Goal: Transaction & Acquisition: Book appointment/travel/reservation

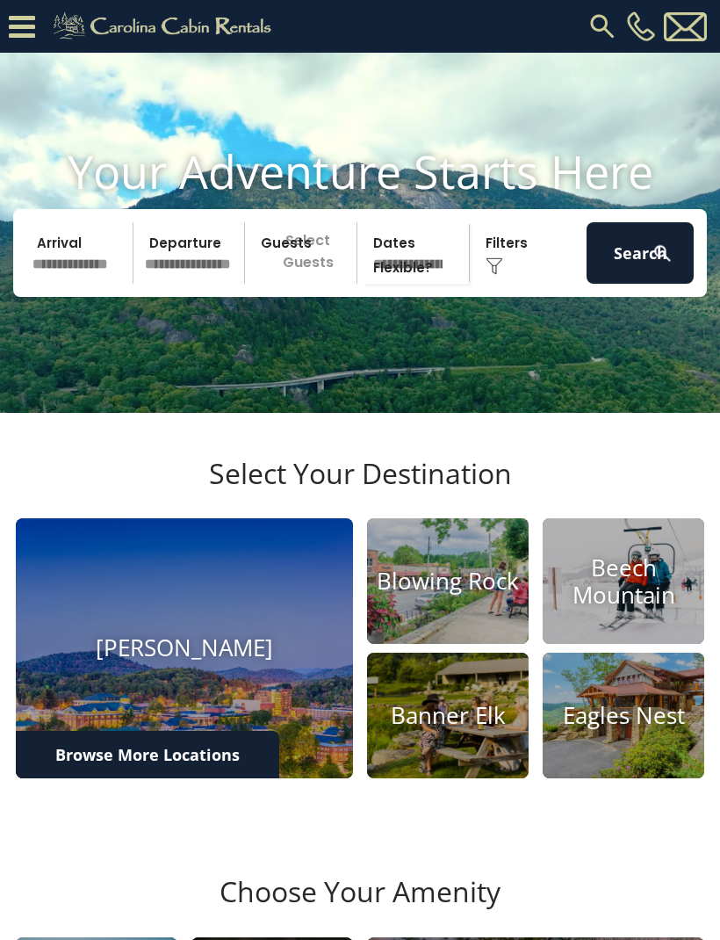
click at [67, 284] on input "text" at bounding box center [79, 252] width 107 height 61
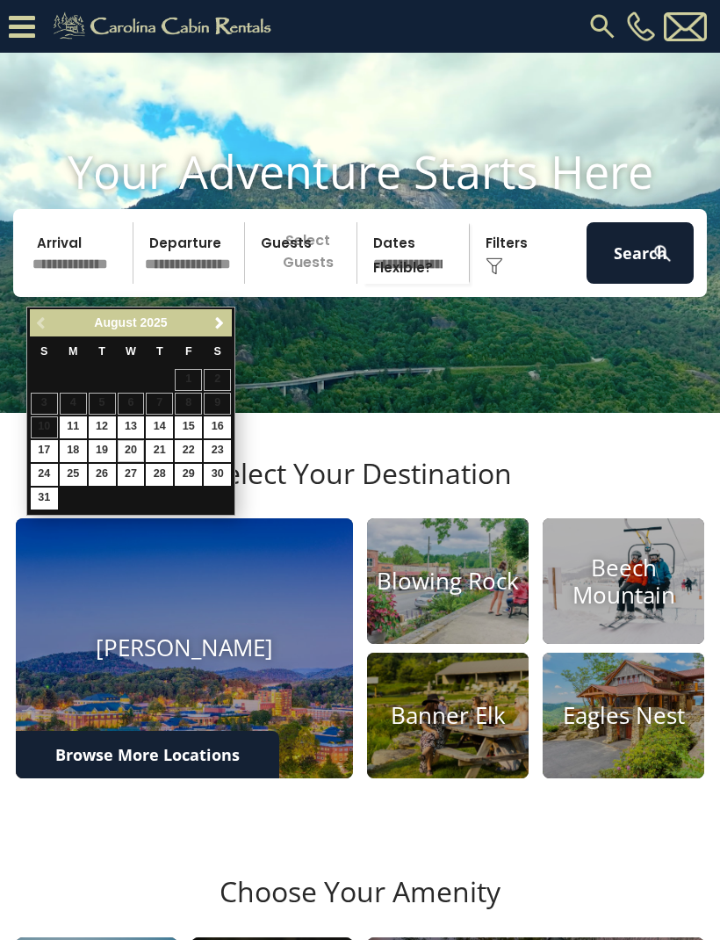
click at [127, 450] on link "20" at bounding box center [131, 451] width 27 height 22
type input "*******"
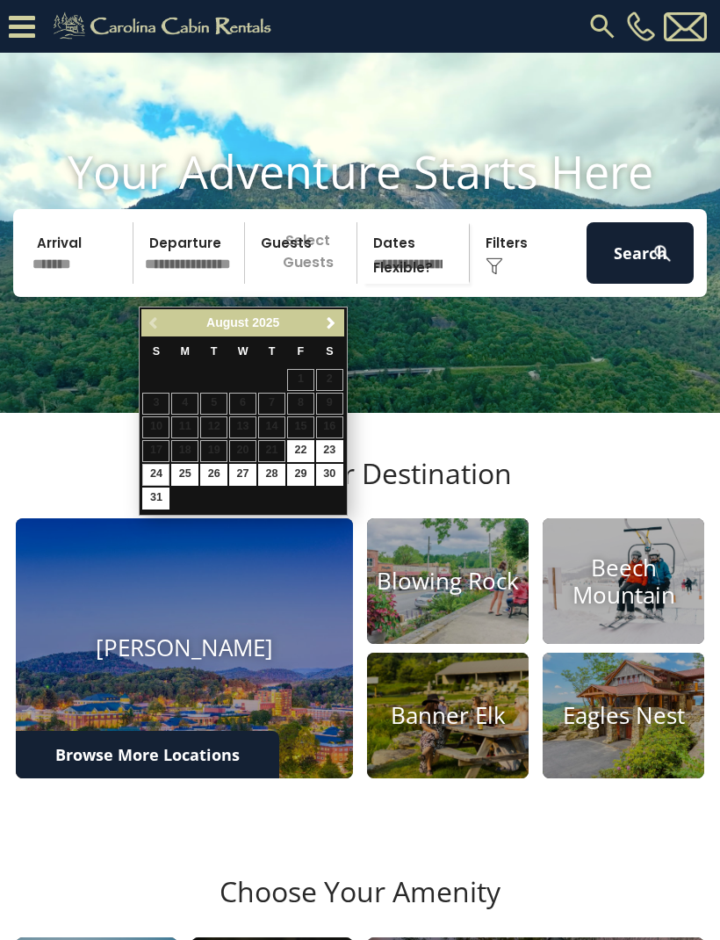
click at [153, 467] on link "24" at bounding box center [155, 475] width 27 height 22
type input "*******"
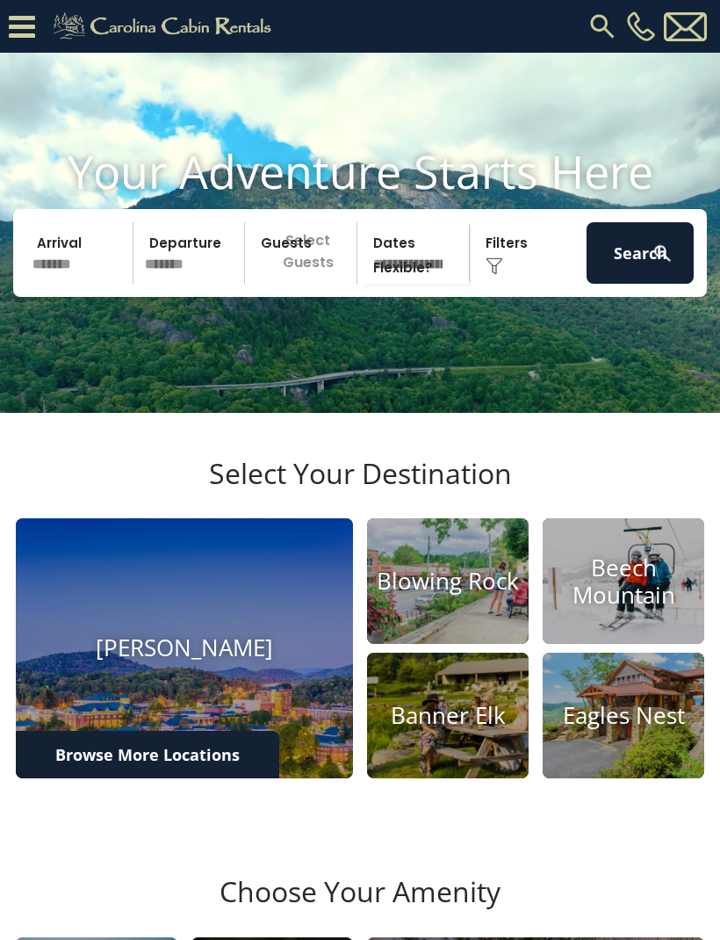
click at [276, 284] on p "Select Guests" at bounding box center [303, 252] width 106 height 61
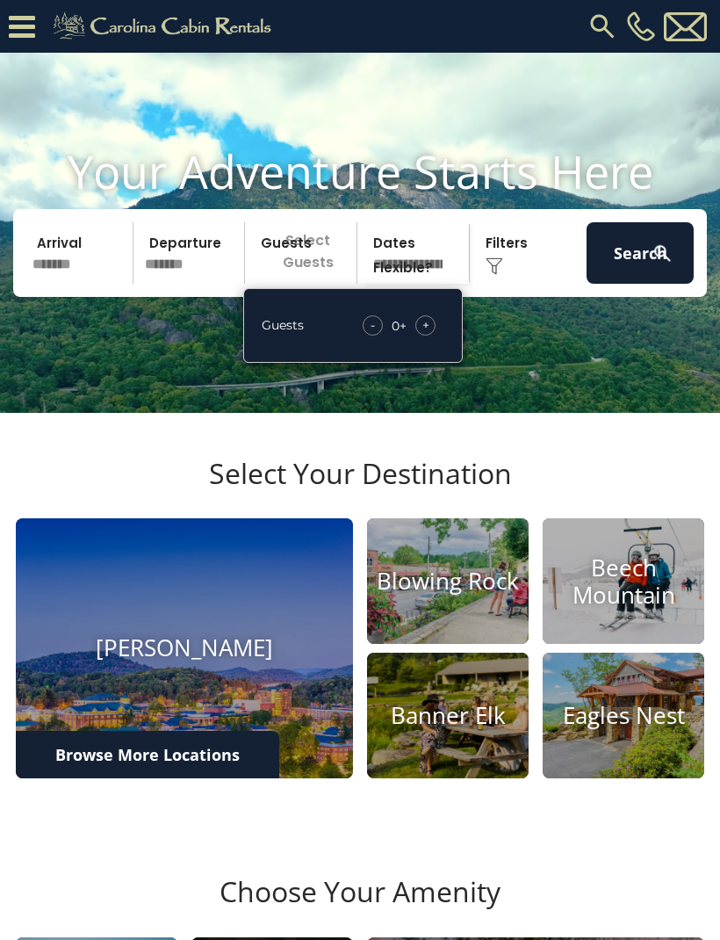
click at [424, 334] on span "+" at bounding box center [426, 325] width 7 height 18
click at [434, 336] on div "+" at bounding box center [426, 325] width 20 height 20
click at [663, 264] on img at bounding box center [663, 253] width 22 height 22
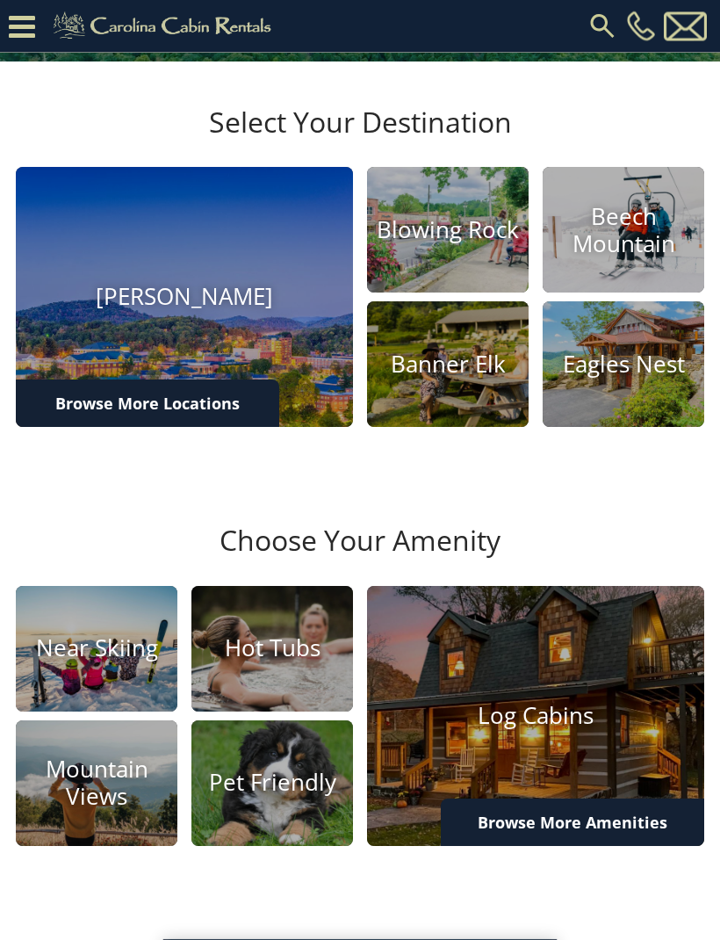
scroll to position [384, 0]
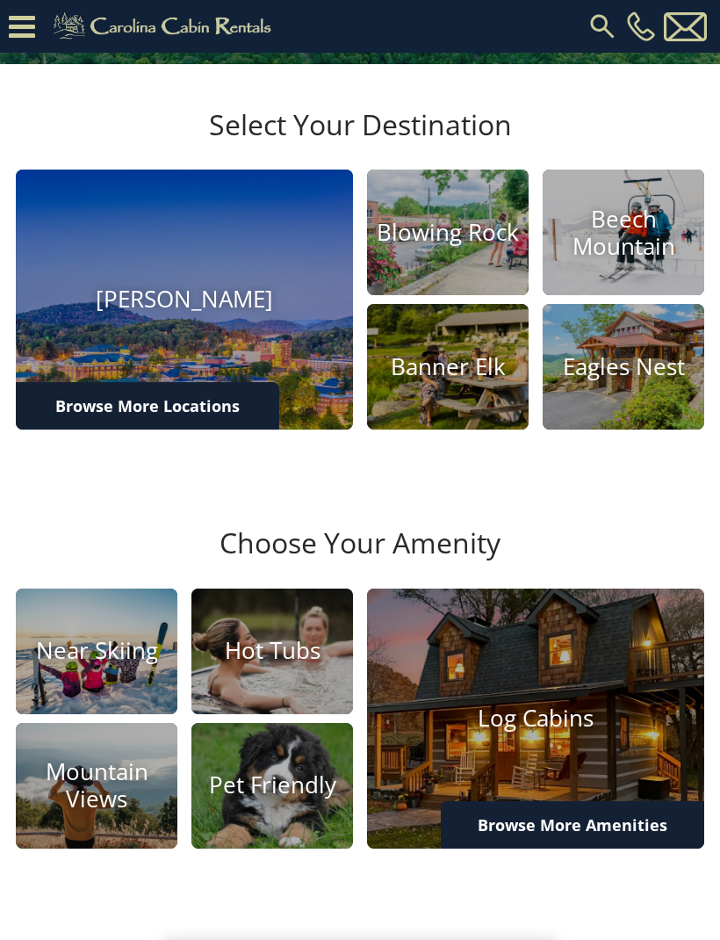
click at [105, 430] on link "Browse More Locations" at bounding box center [148, 405] width 264 height 47
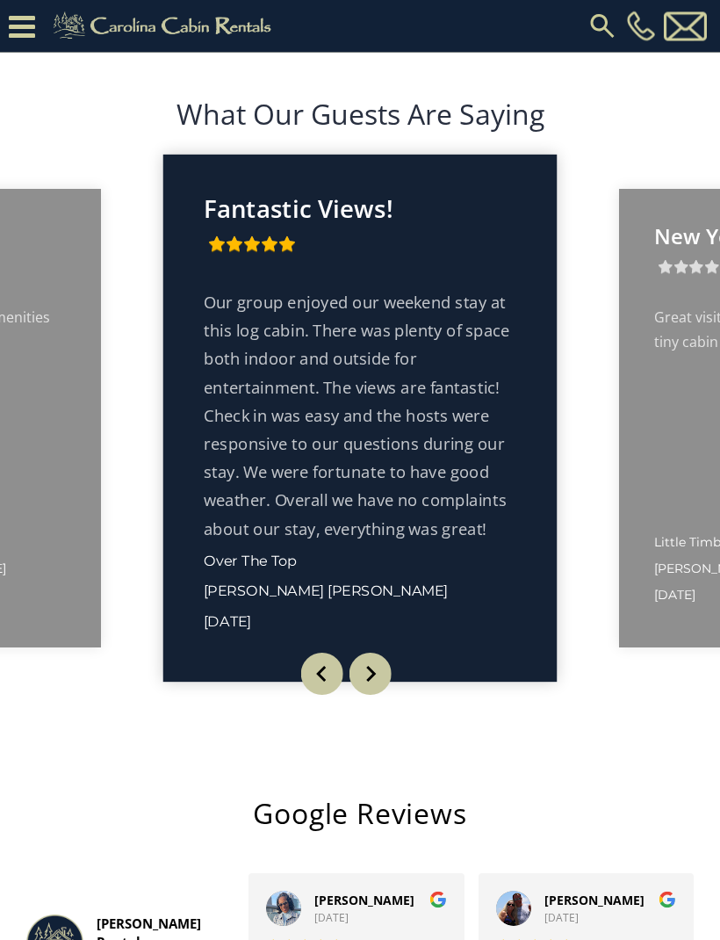
scroll to position [2991, 0]
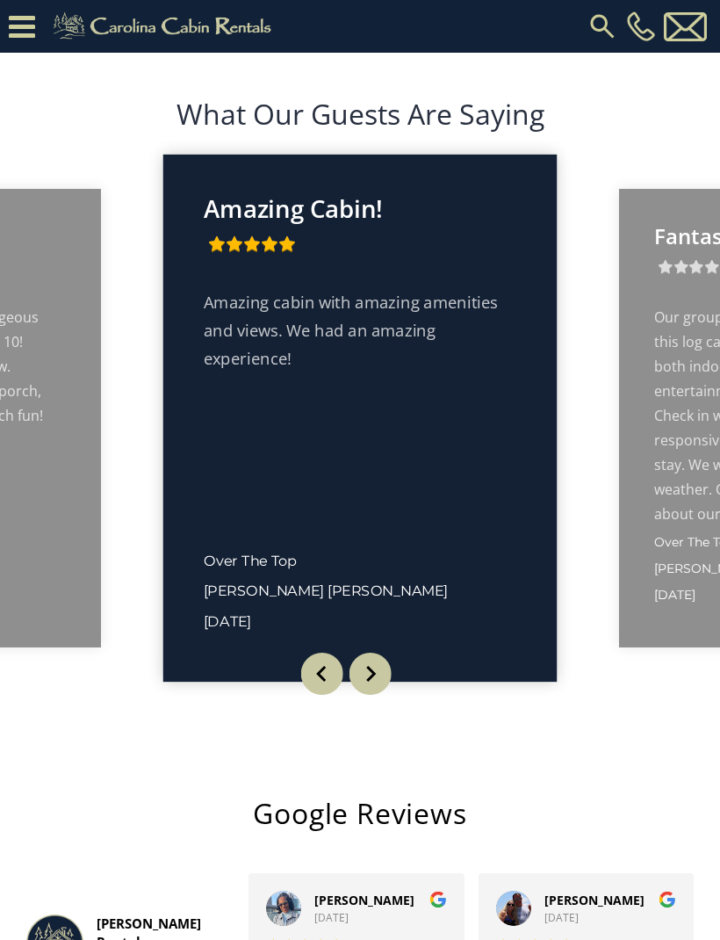
click at [29, 29] on icon at bounding box center [22, 26] width 26 height 31
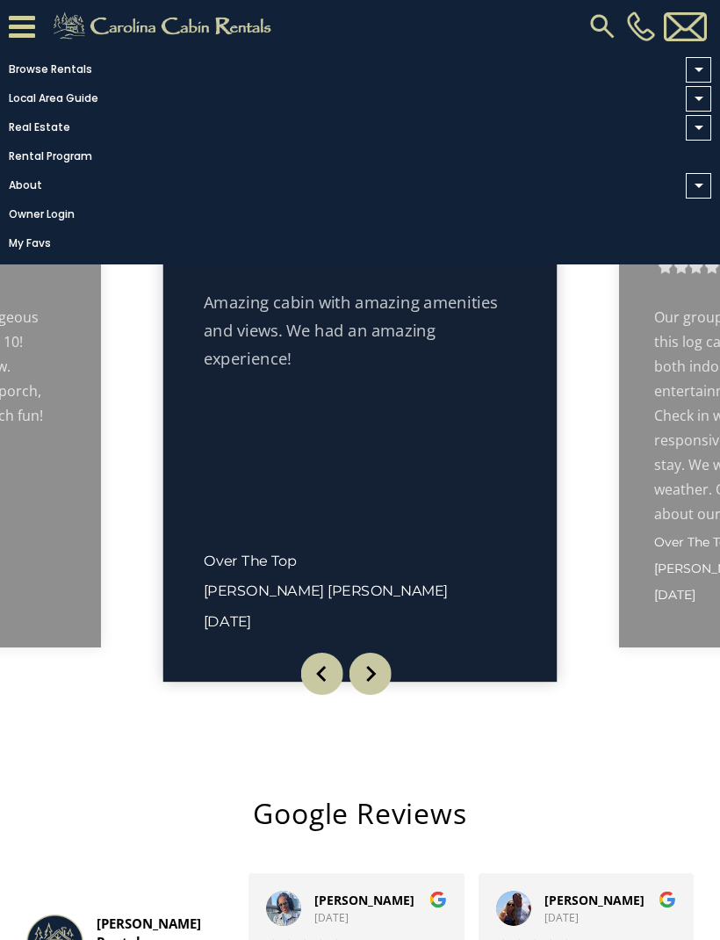
click at [39, 65] on link "Browse Rentals" at bounding box center [356, 69] width 712 height 25
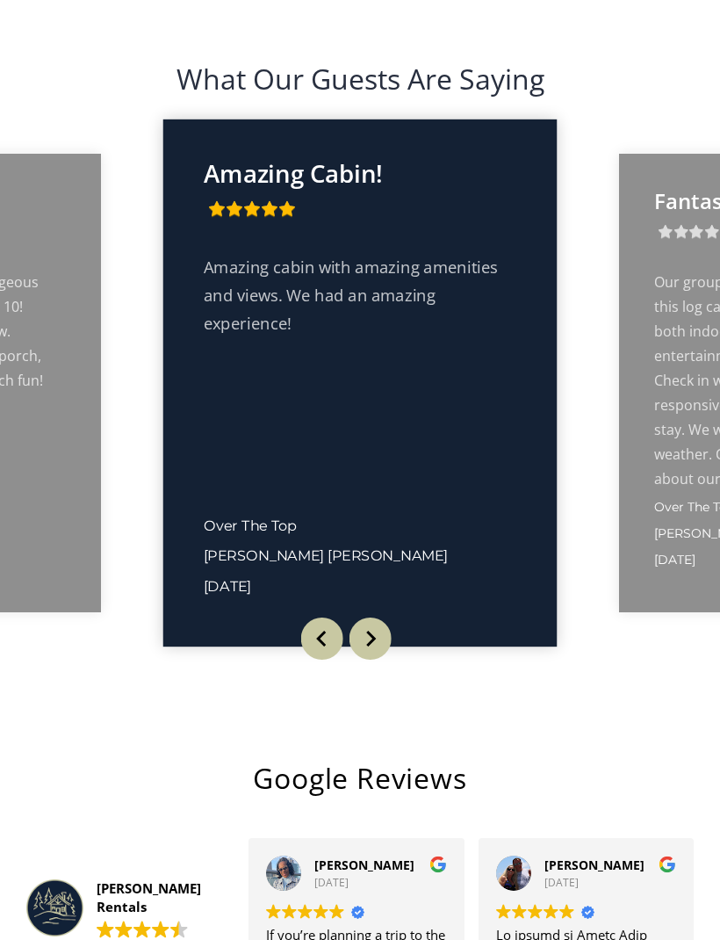
scroll to position [3049, 0]
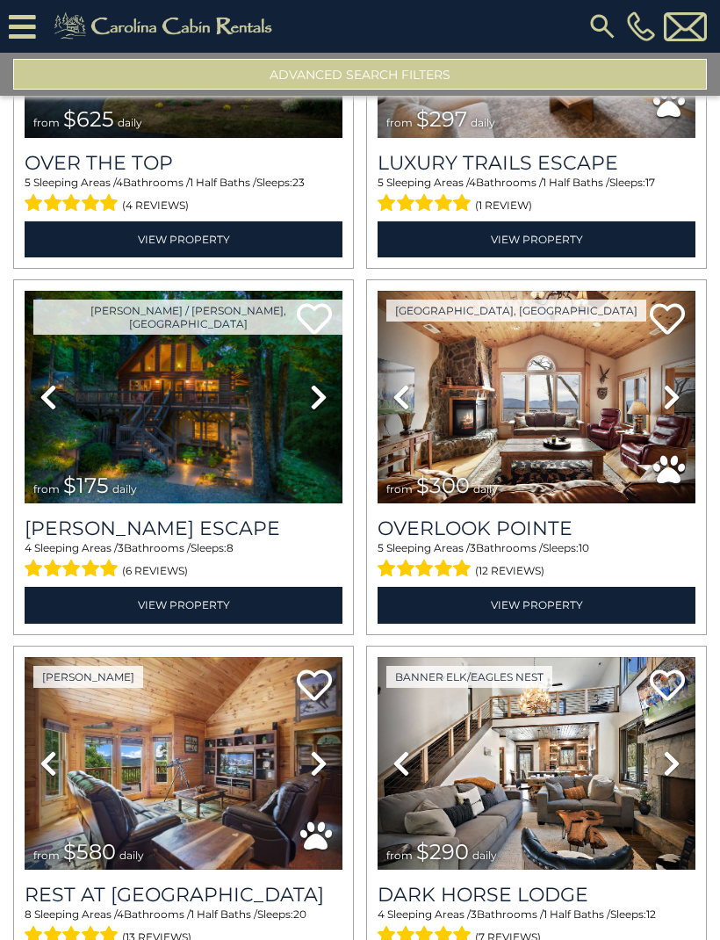
scroll to position [245, 0]
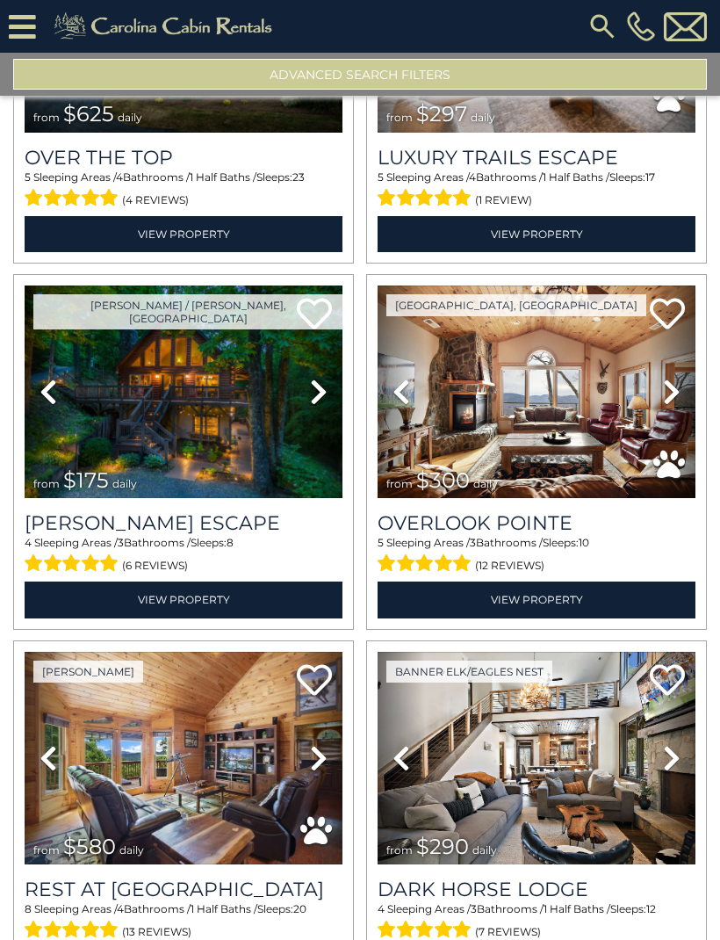
click at [109, 605] on link "View Property" at bounding box center [184, 600] width 318 height 36
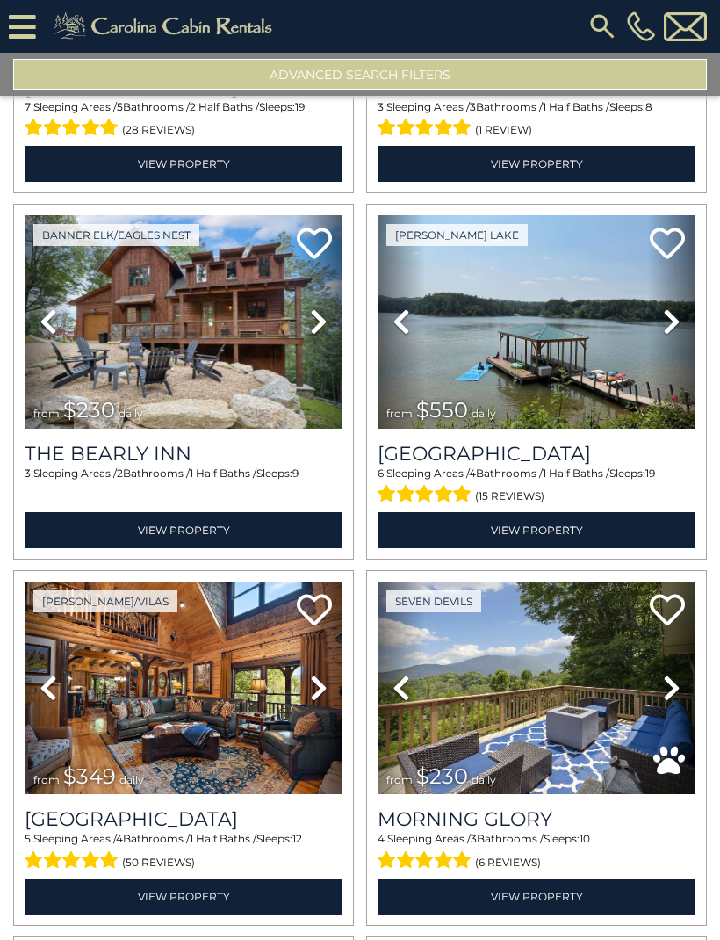
scroll to position [1783, 0]
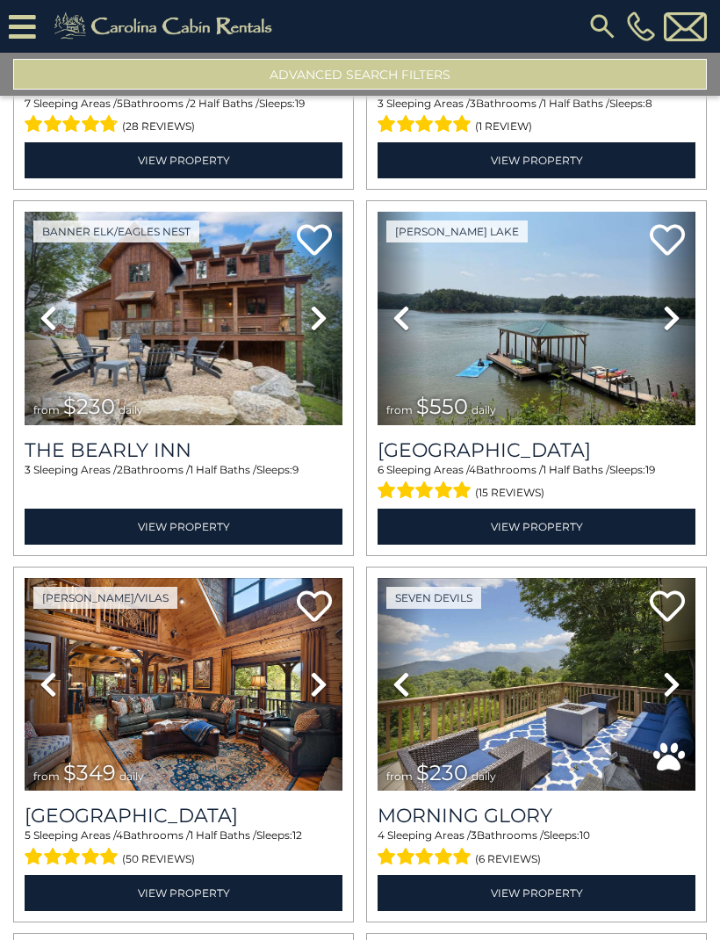
click at [141, 408] on div "from $230 daily" at bounding box center [92, 406] width 119 height 23
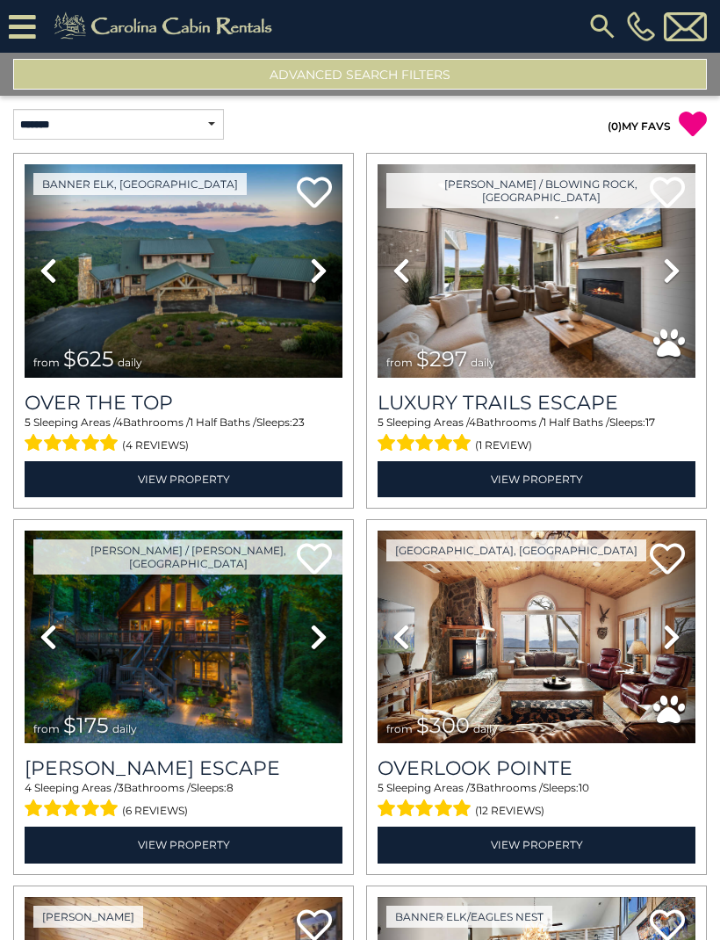
scroll to position [0, 0]
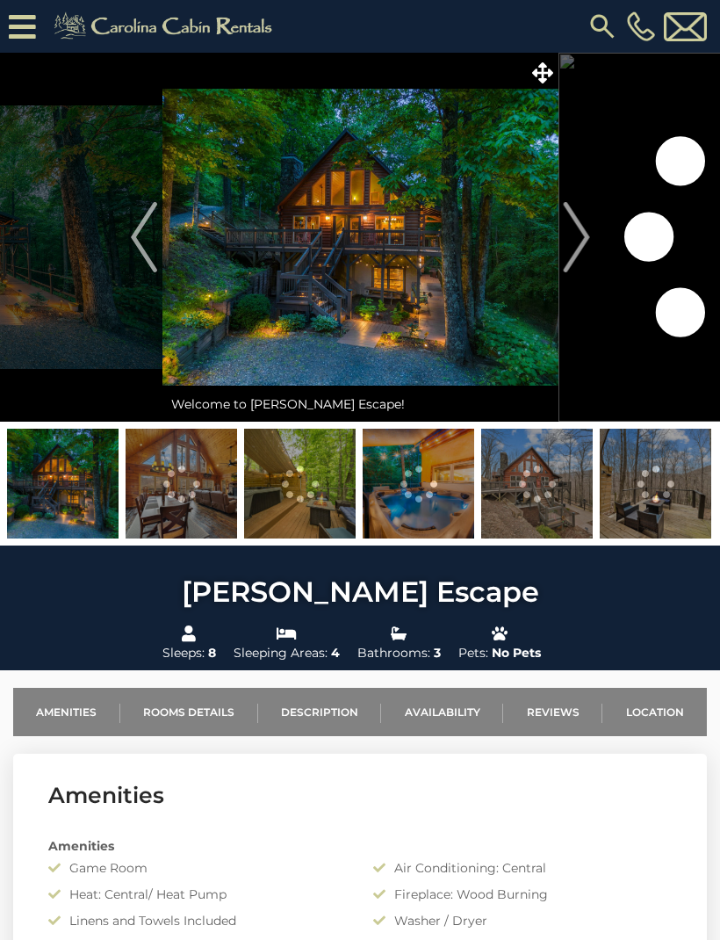
click at [587, 252] on img "Next" at bounding box center [576, 237] width 26 height 70
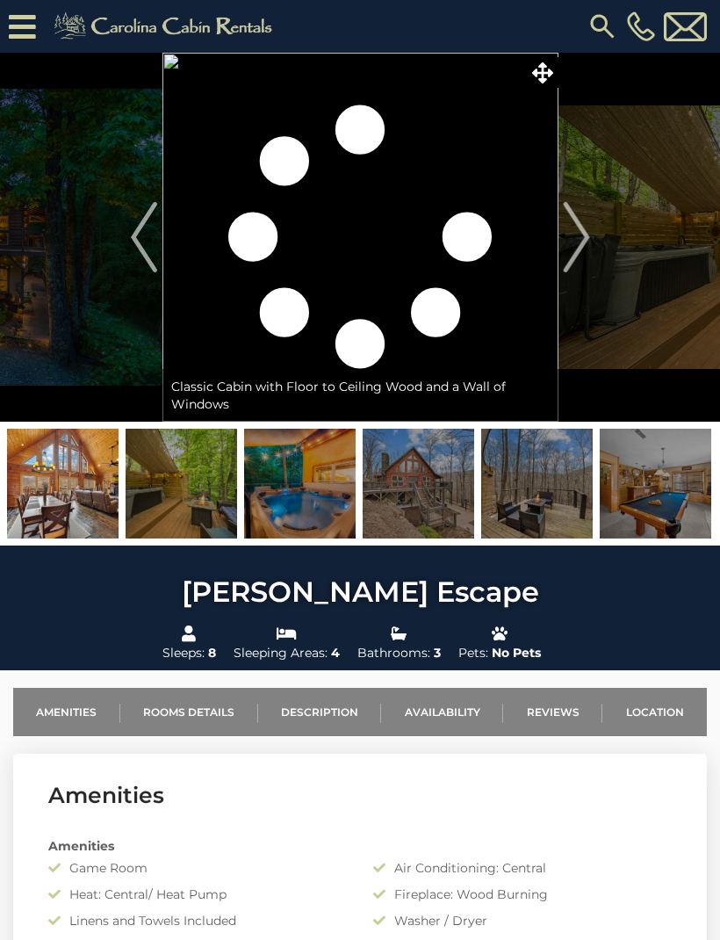
click at [594, 252] on button "Next" at bounding box center [577, 237] width 36 height 369
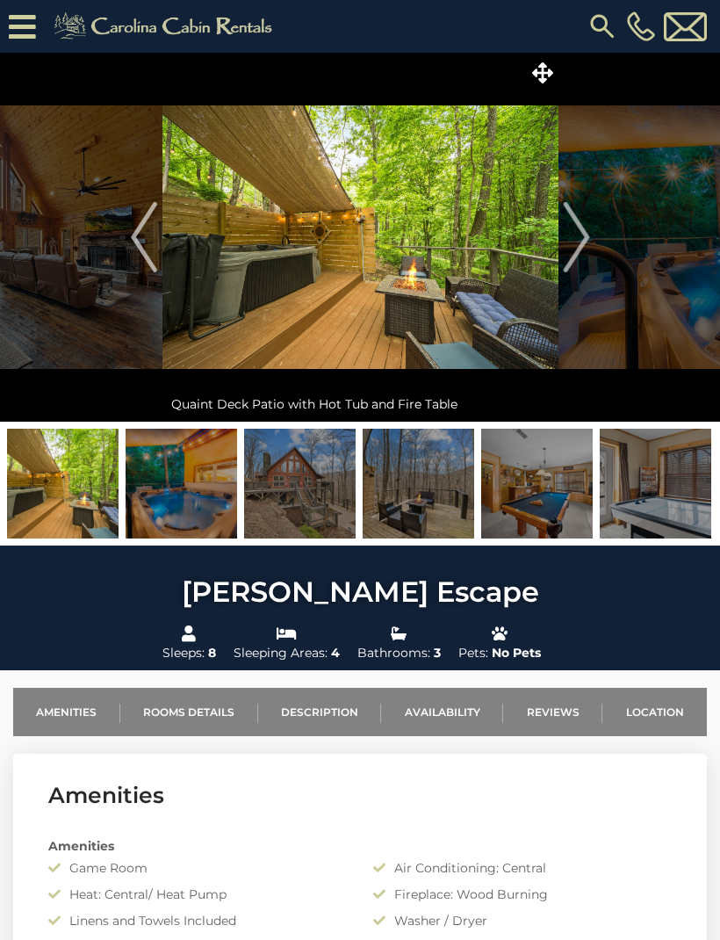
click at [582, 229] on img "Next" at bounding box center [576, 237] width 26 height 70
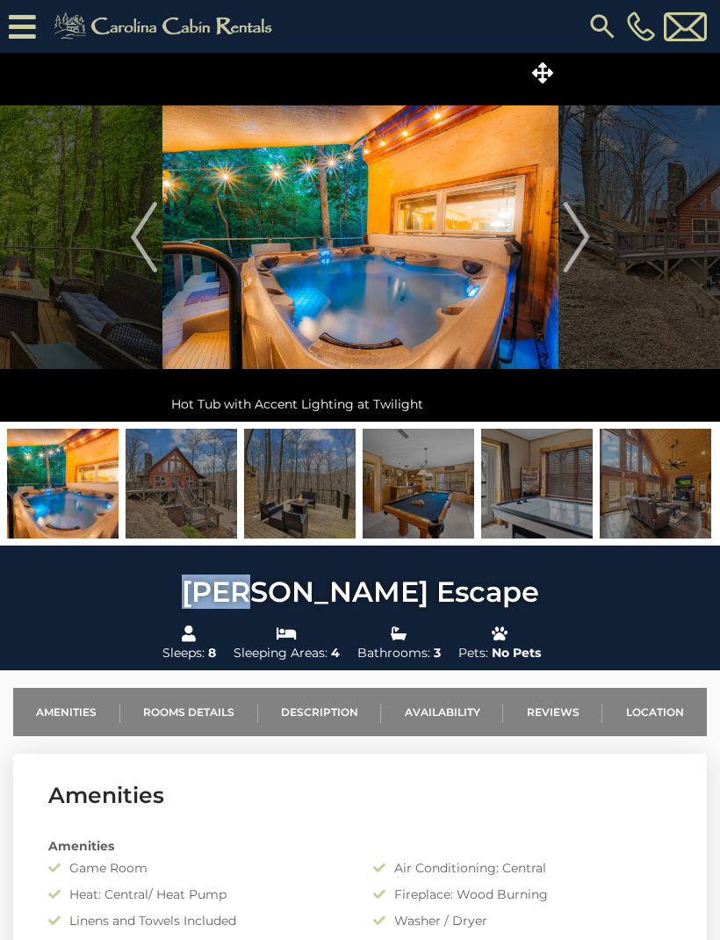
click at [582, 239] on img "Next" at bounding box center [576, 237] width 26 height 70
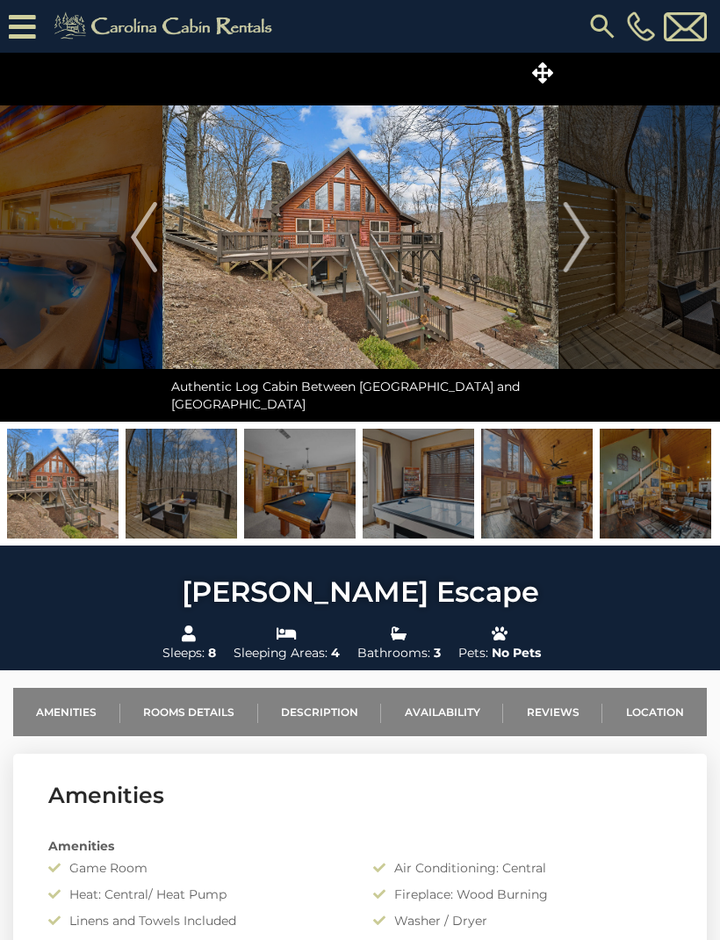
click at [585, 235] on img "Next" at bounding box center [576, 237] width 26 height 70
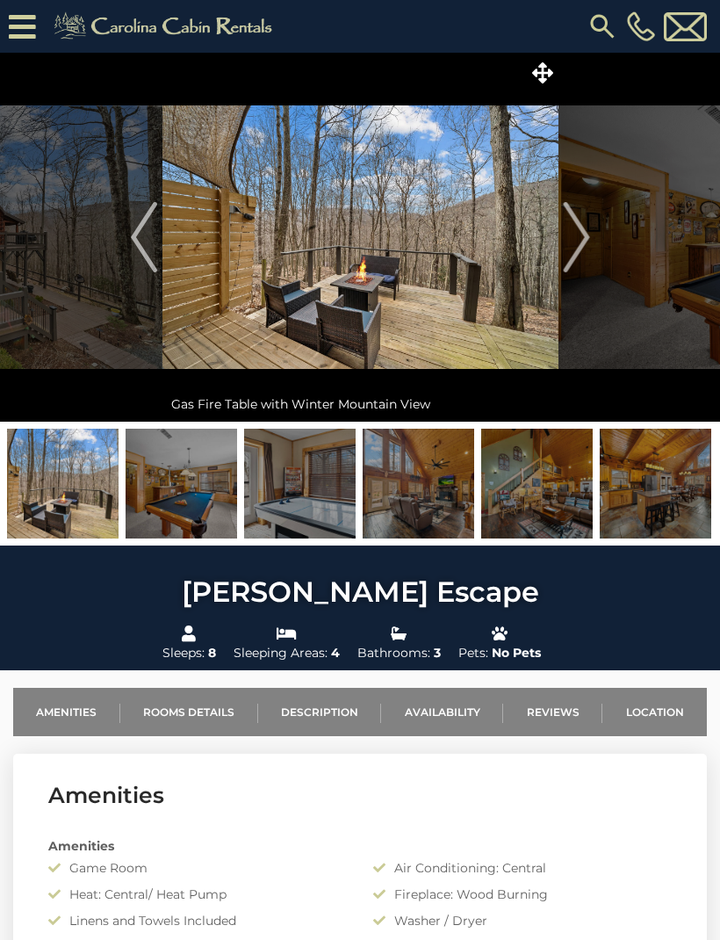
click at [592, 243] on button "Next" at bounding box center [577, 237] width 36 height 369
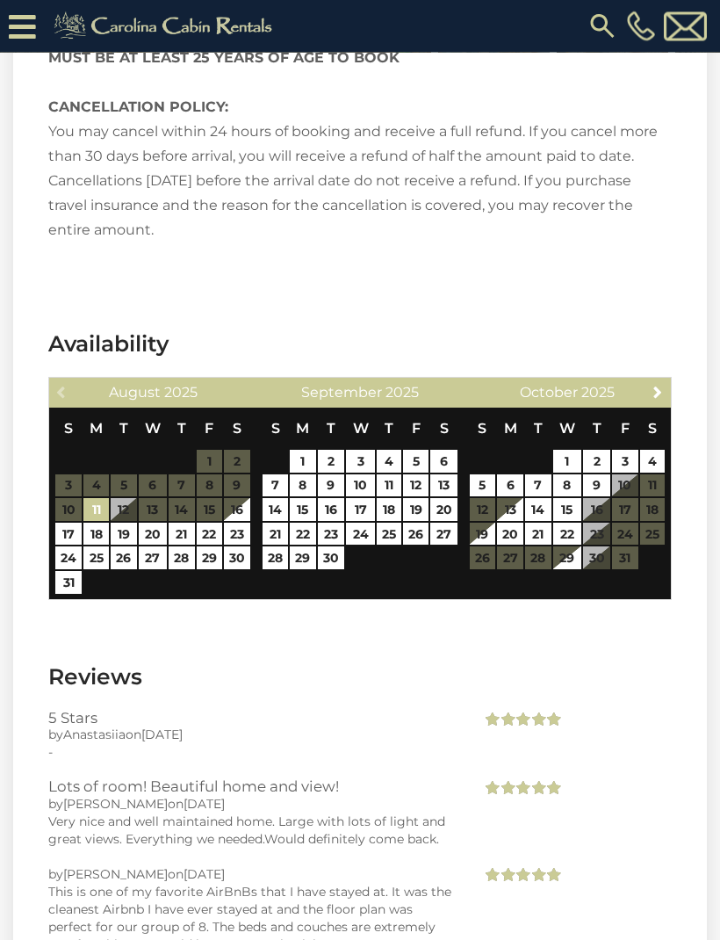
scroll to position [3315, 0]
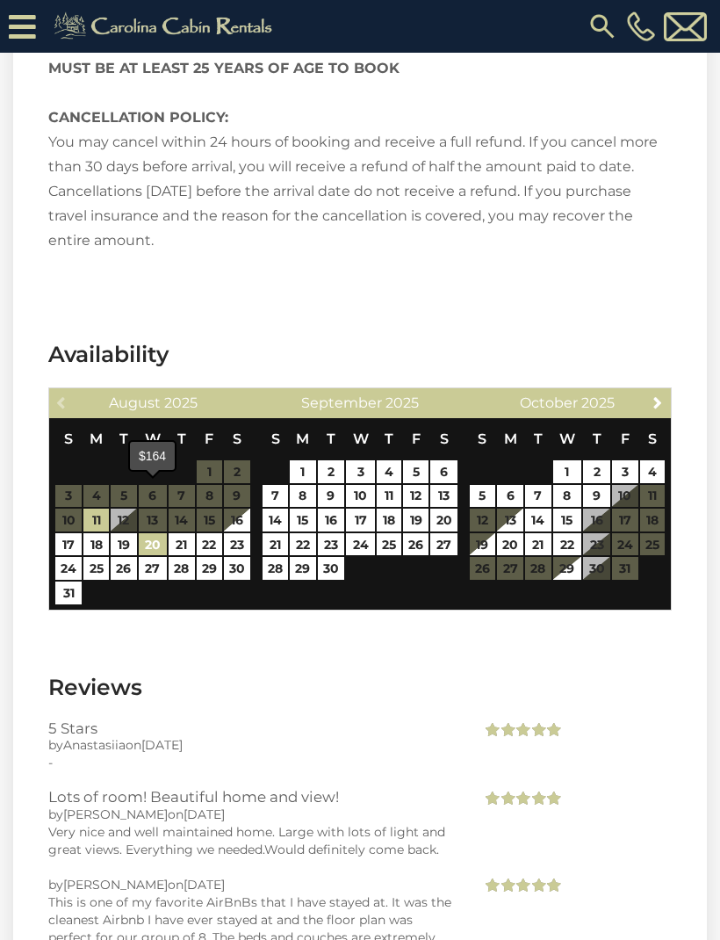
click at [147, 533] on link "20" at bounding box center [153, 544] width 29 height 23
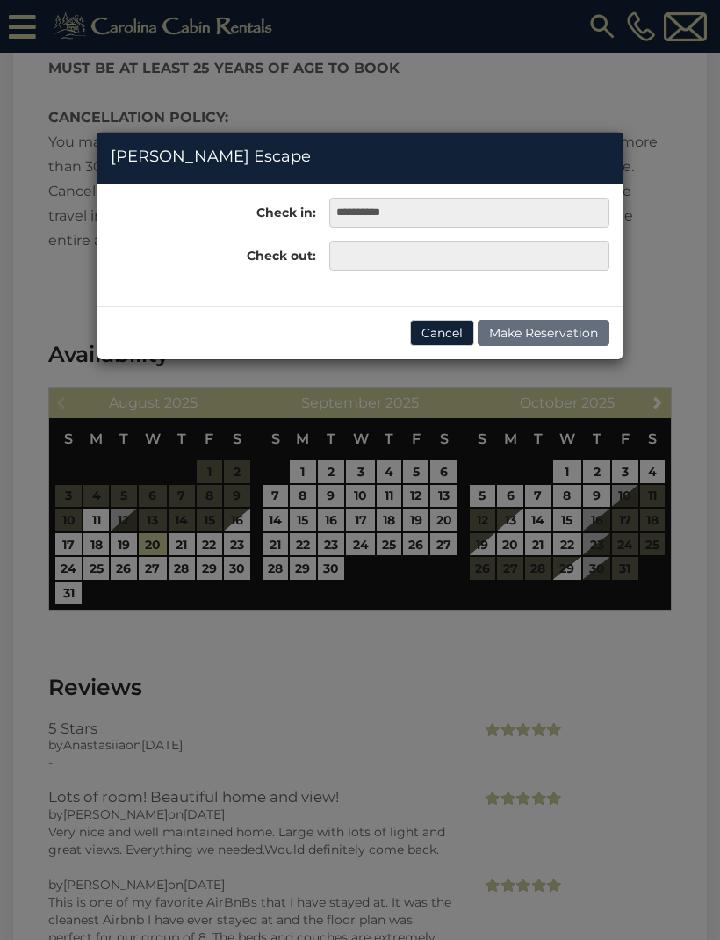
click at [66, 521] on div "**********" at bounding box center [360, 470] width 720 height 940
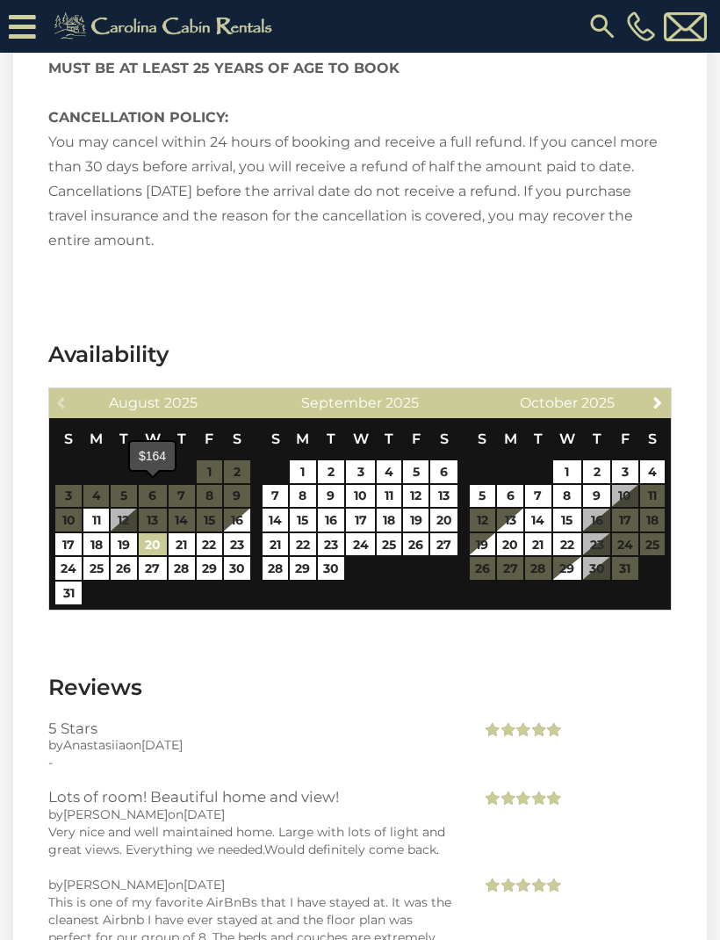
click at [145, 533] on link "20" at bounding box center [153, 544] width 29 height 23
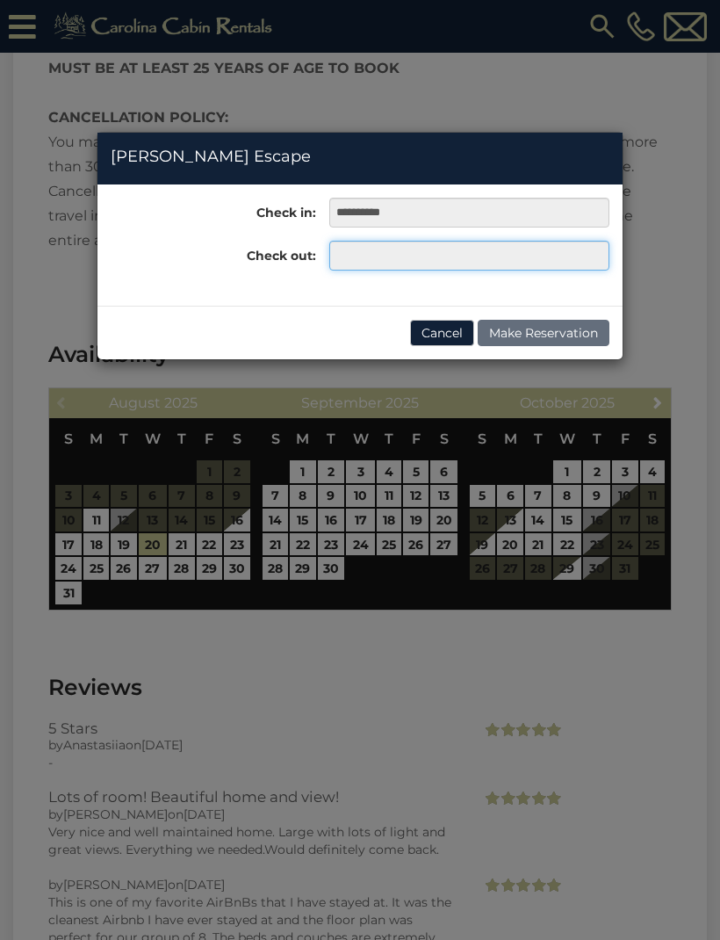
click at [352, 268] on input "text" at bounding box center [469, 256] width 280 height 30
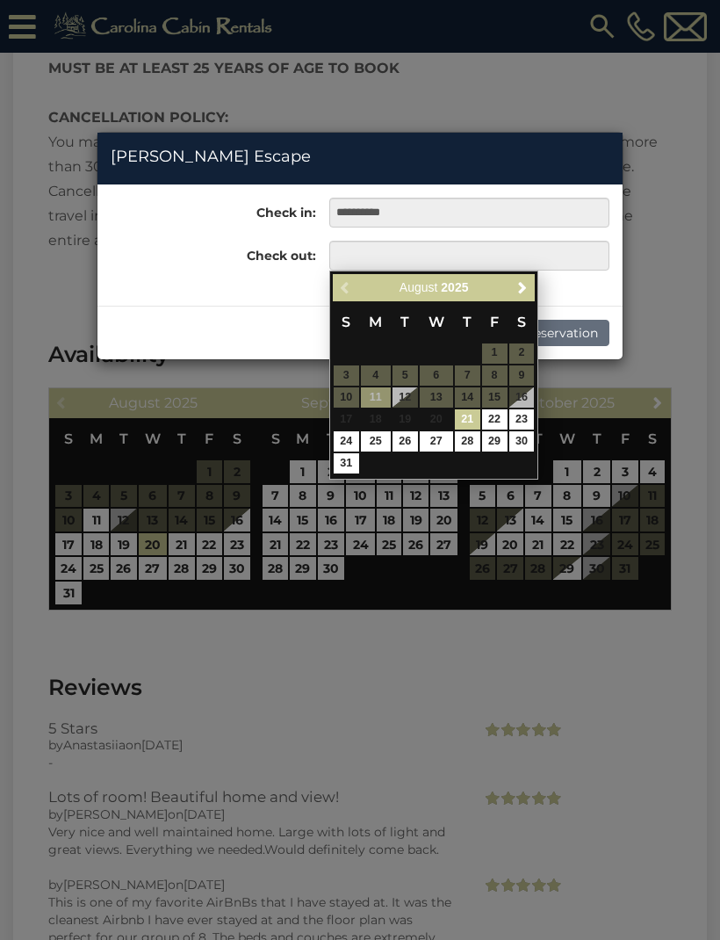
click at [339, 442] on link "24" at bounding box center [346, 441] width 25 height 20
type input "**********"
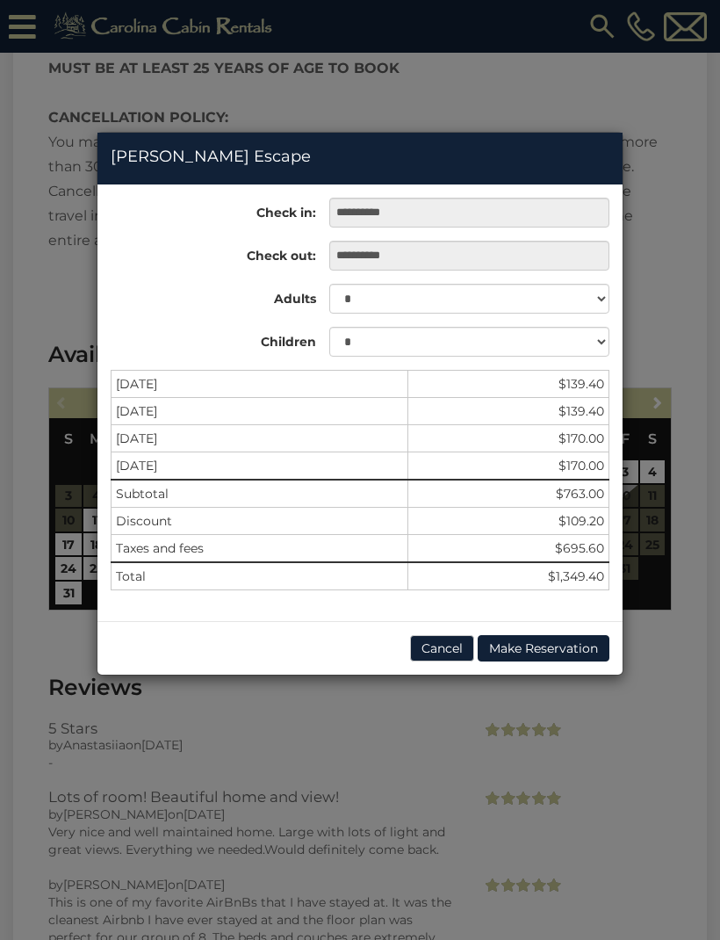
click at [668, 158] on div "**********" at bounding box center [360, 470] width 720 height 940
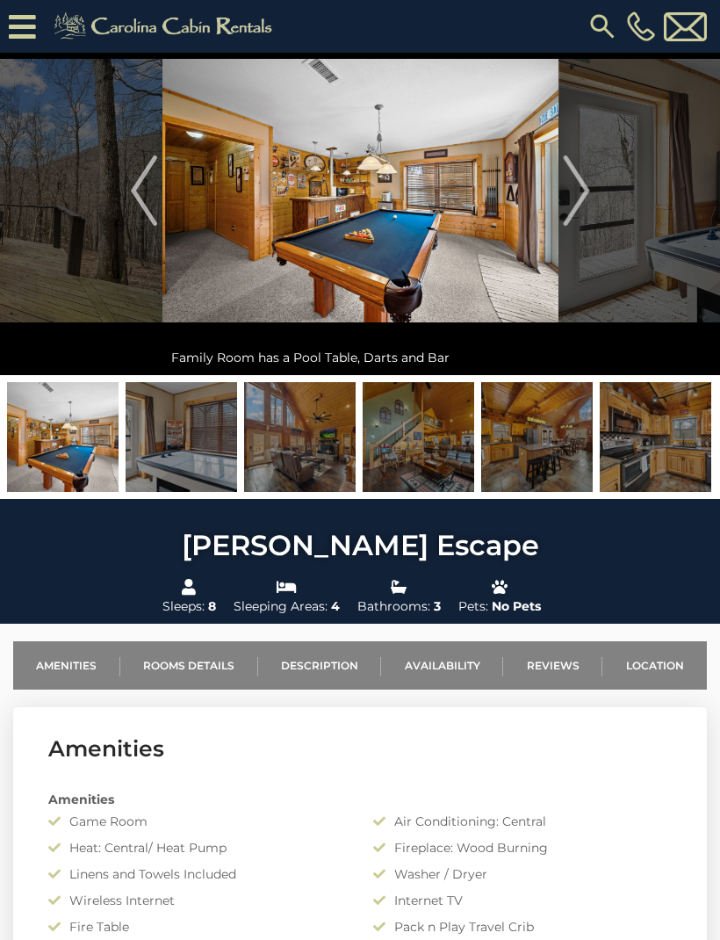
scroll to position [0, 0]
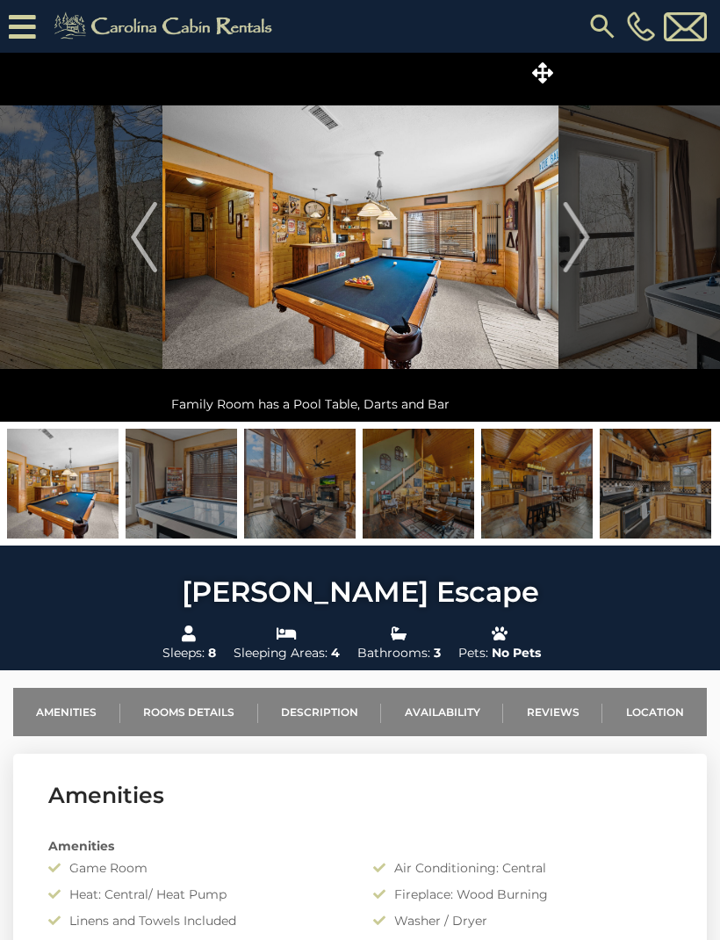
click at [180, 707] on link "Rooms Details" at bounding box center [189, 712] width 138 height 48
click at [658, 723] on link "Location" at bounding box center [655, 712] width 105 height 48
click at [53, 472] on img at bounding box center [63, 484] width 112 height 110
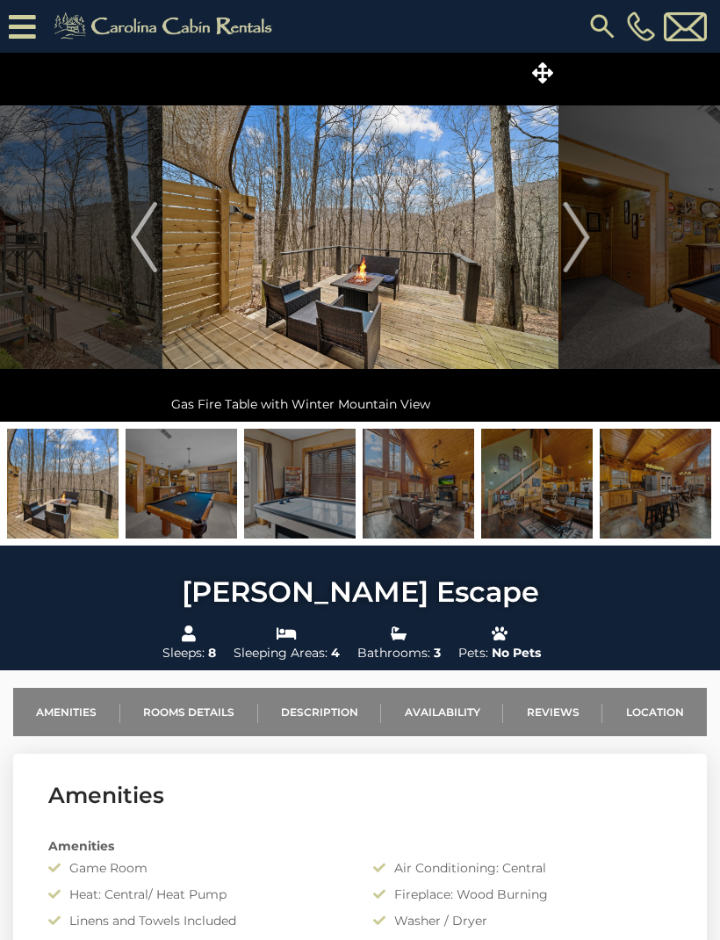
click at [58, 480] on img at bounding box center [63, 484] width 112 height 110
click at [59, 481] on img at bounding box center [63, 484] width 112 height 110
click at [150, 218] on img "Previous" at bounding box center [144, 237] width 26 height 70
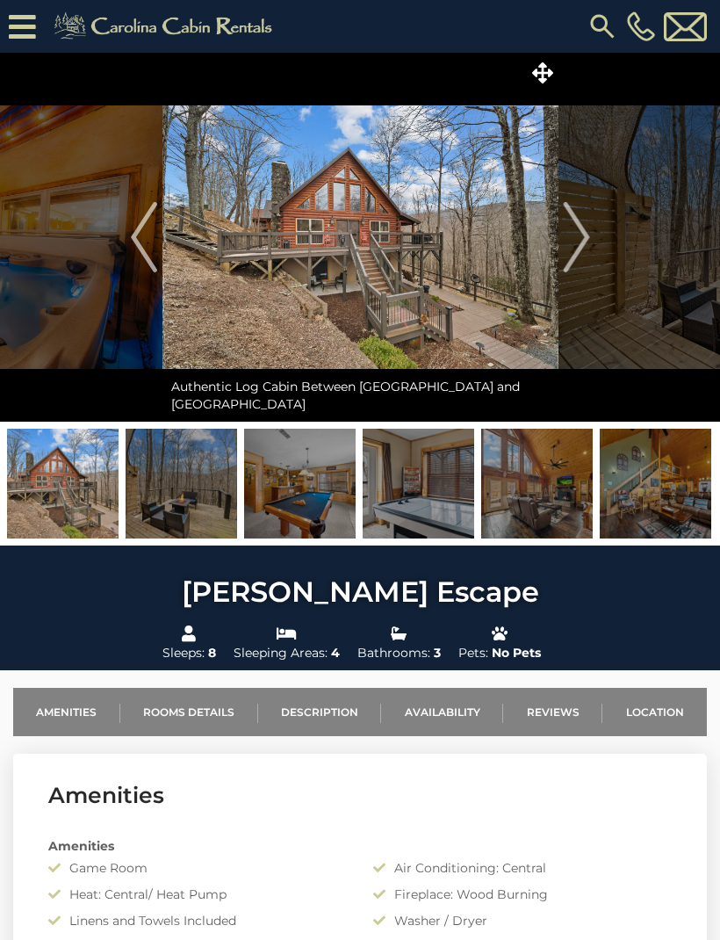
click at [130, 245] on button "Previous" at bounding box center [145, 237] width 36 height 369
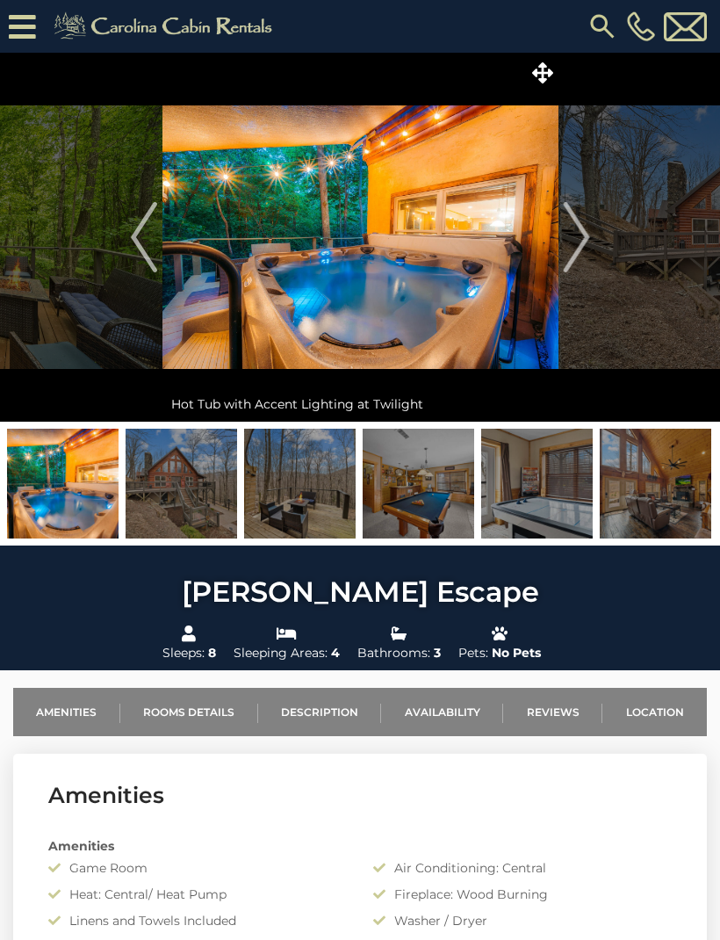
click at [142, 235] on img "Previous" at bounding box center [144, 237] width 26 height 70
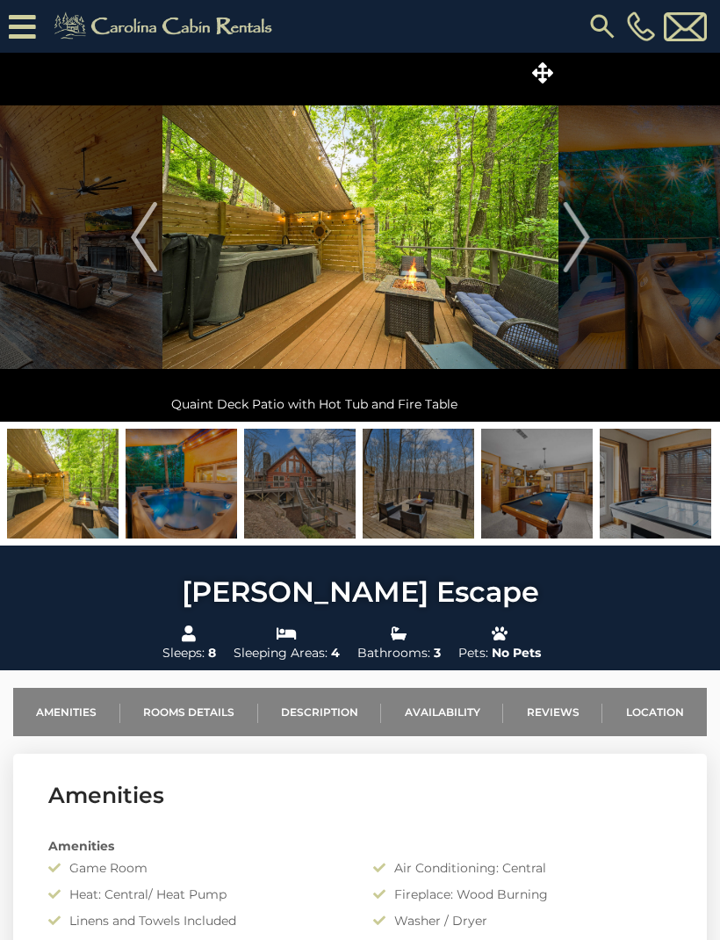
click at [139, 231] on img "Previous" at bounding box center [144, 237] width 26 height 70
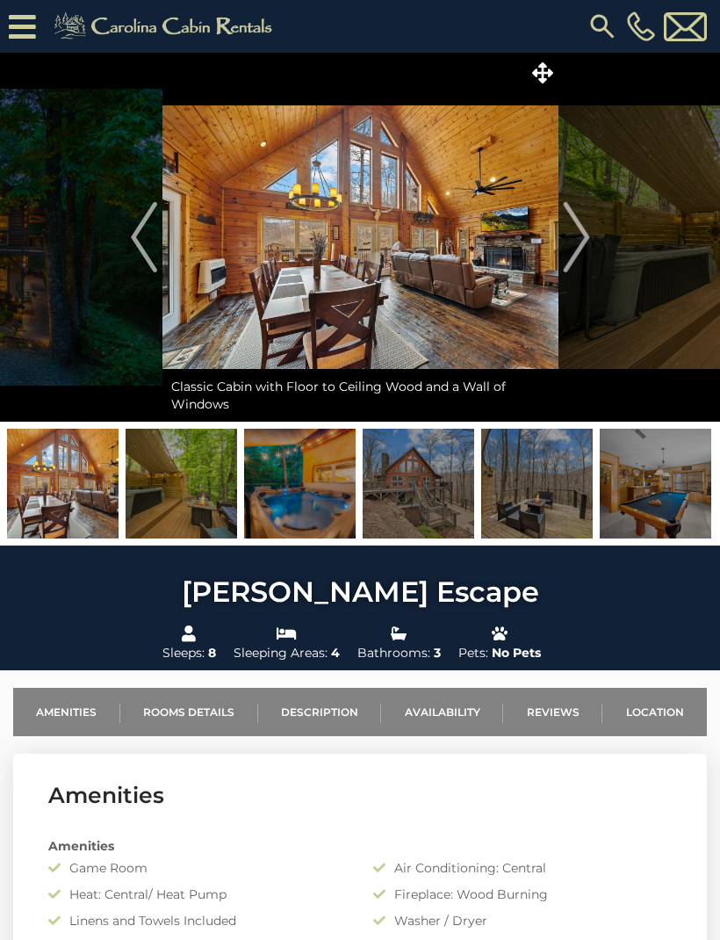
click at [141, 244] on img "Previous" at bounding box center [144, 237] width 26 height 70
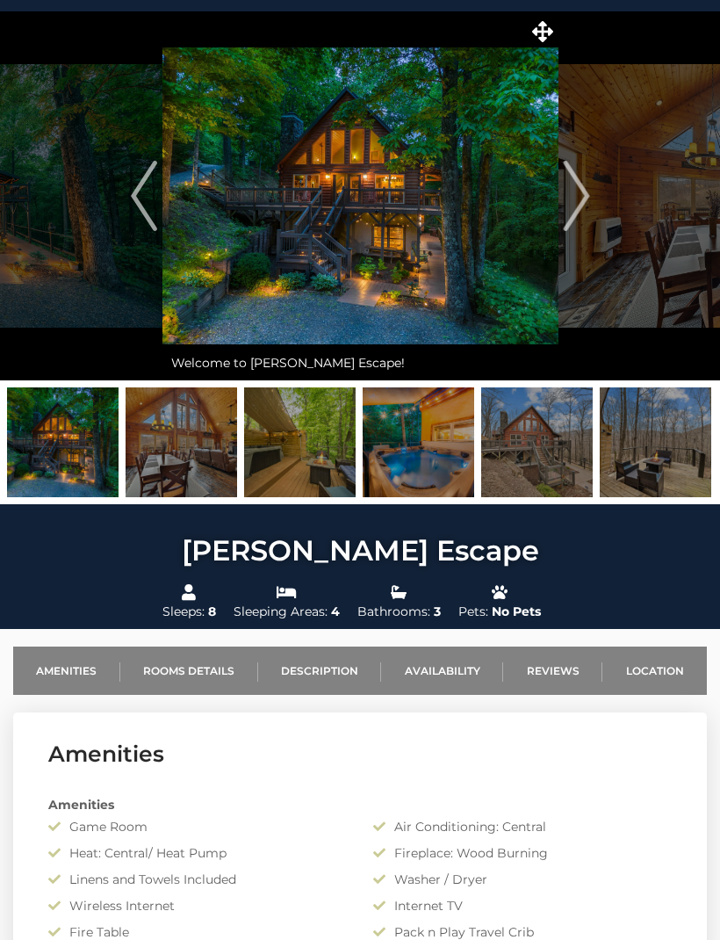
scroll to position [41, 0]
click at [579, 212] on img "Next" at bounding box center [576, 196] width 26 height 70
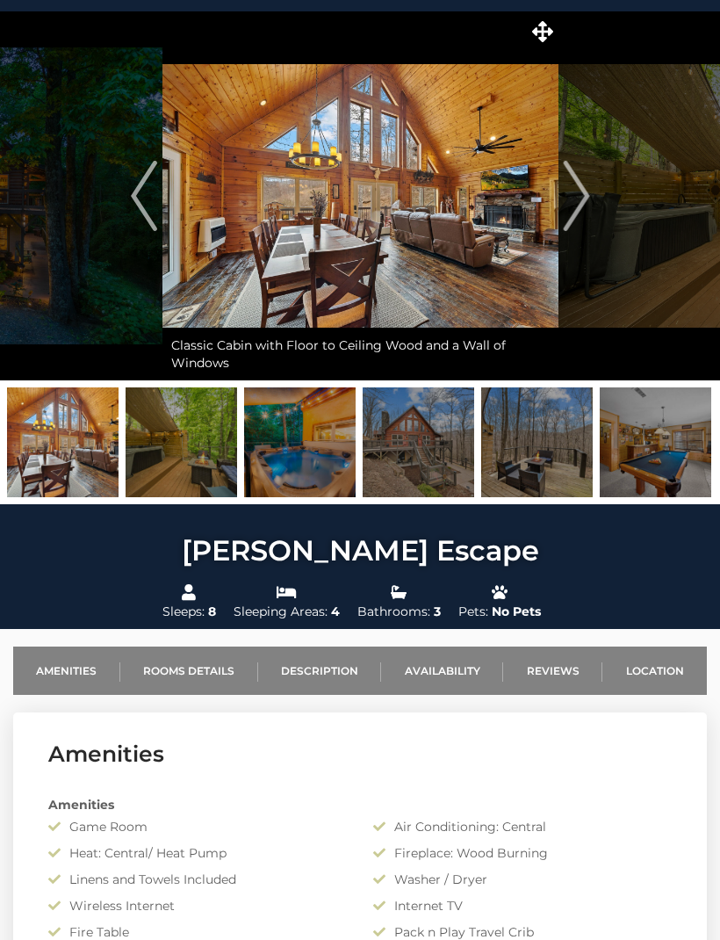
click at [578, 213] on img "Next" at bounding box center [576, 196] width 26 height 70
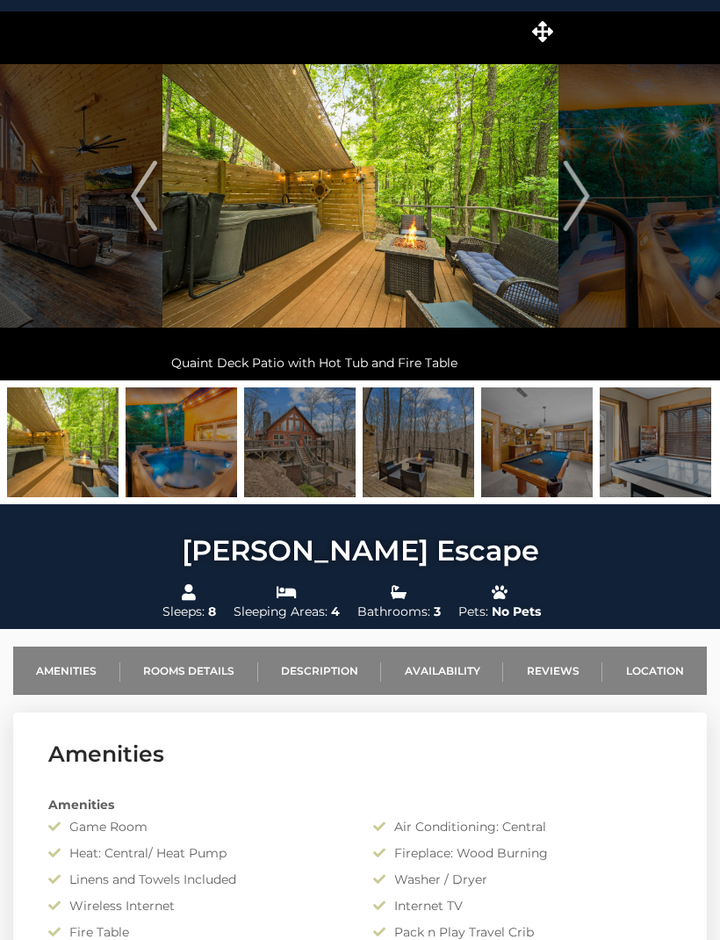
click at [593, 205] on button "Next" at bounding box center [577, 195] width 36 height 369
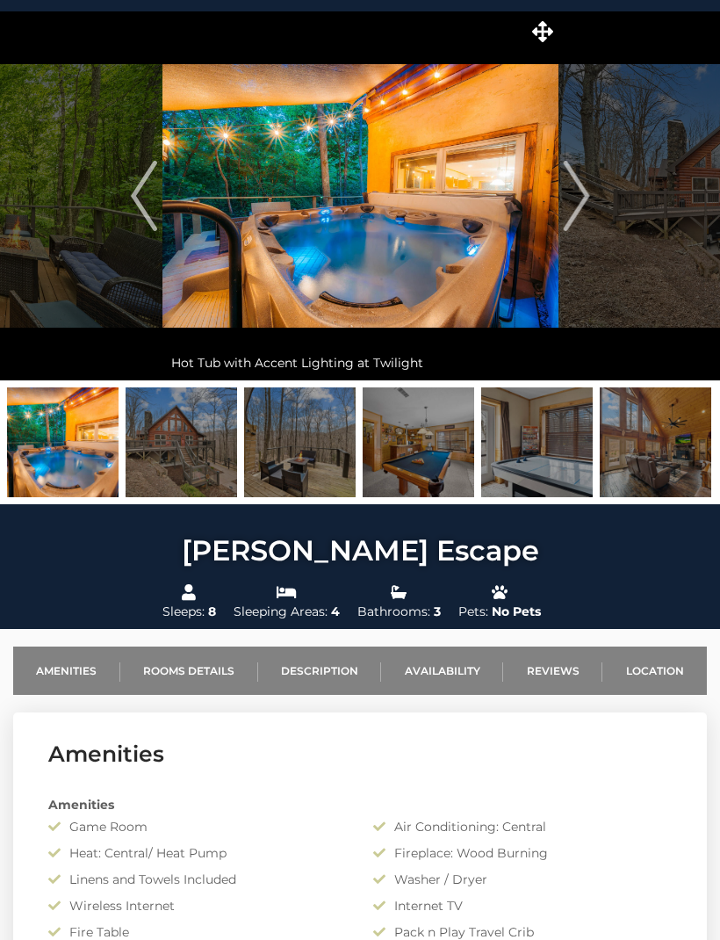
click at [593, 205] on button "Next" at bounding box center [577, 195] width 36 height 369
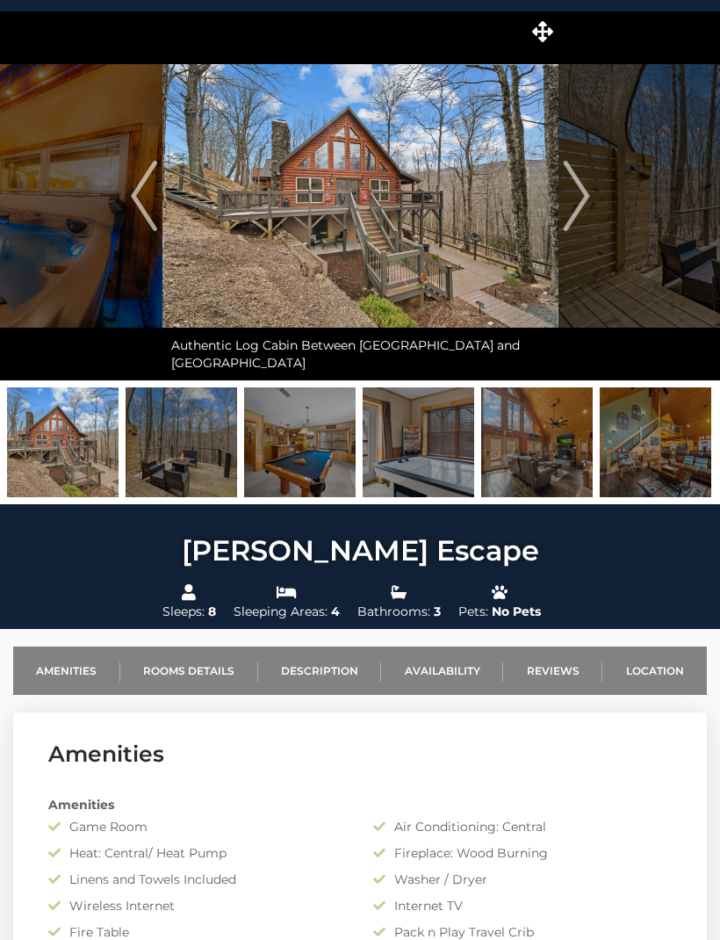
click at [573, 203] on img "Next" at bounding box center [576, 196] width 26 height 70
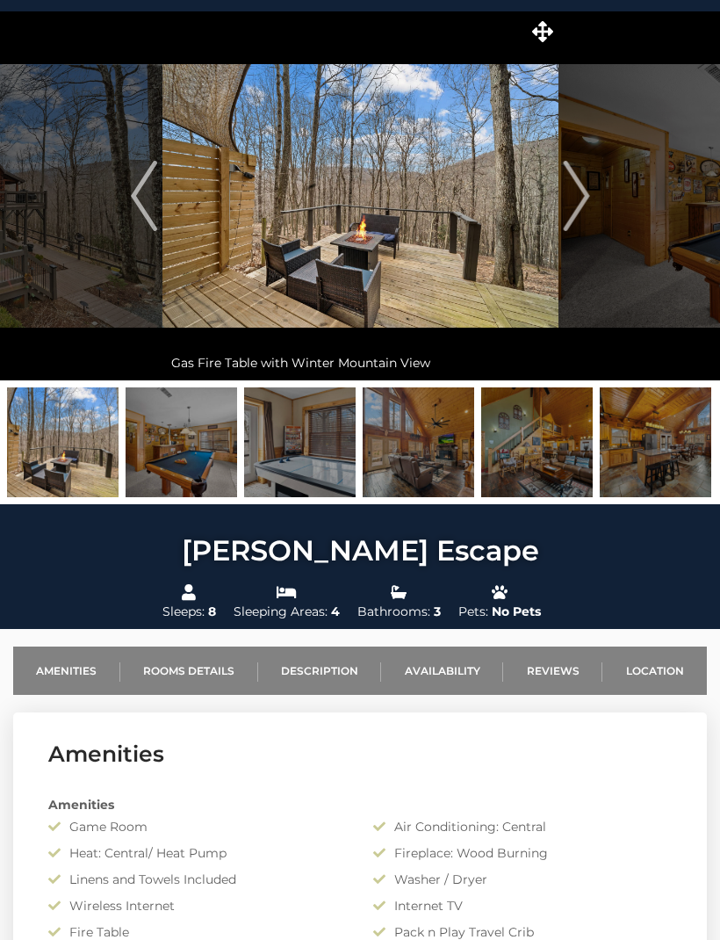
click at [587, 206] on img "Next" at bounding box center [576, 196] width 26 height 70
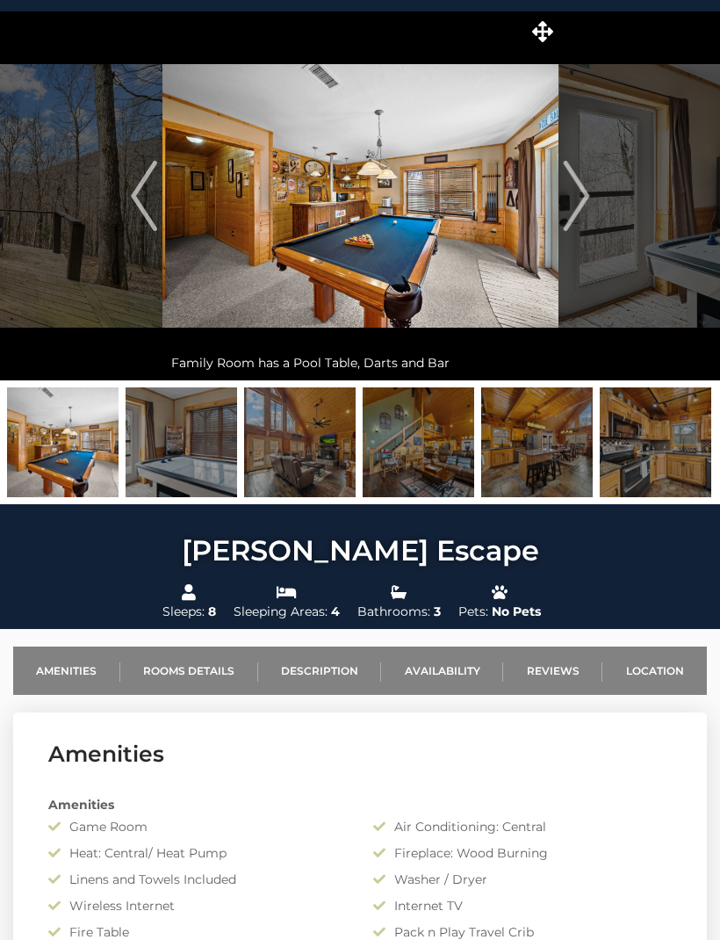
click at [592, 196] on button "Next" at bounding box center [577, 195] width 36 height 369
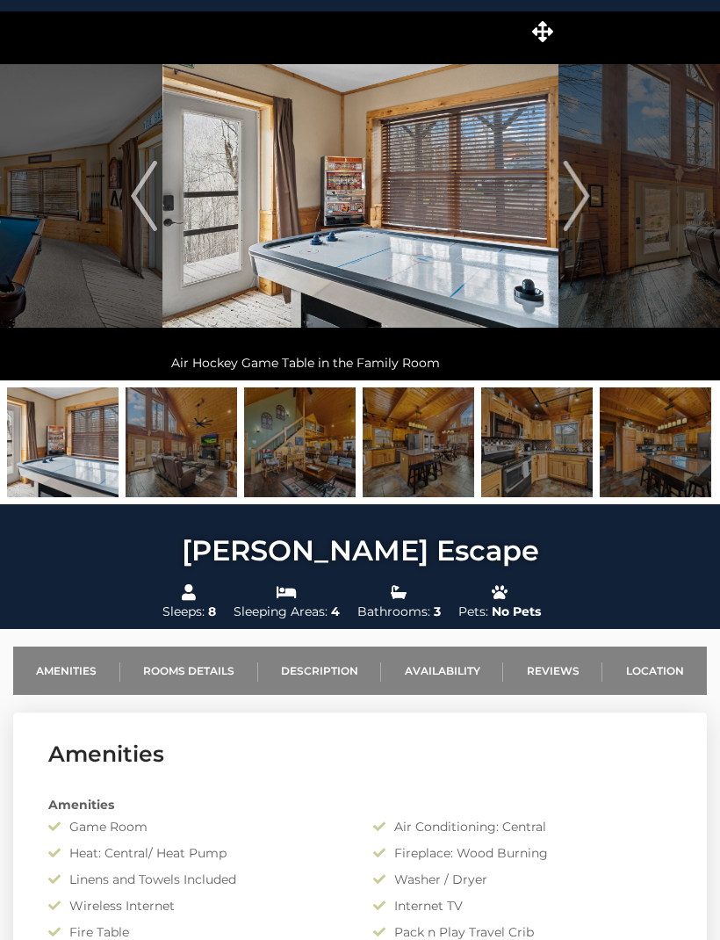
click at [584, 207] on img "Next" at bounding box center [576, 196] width 26 height 70
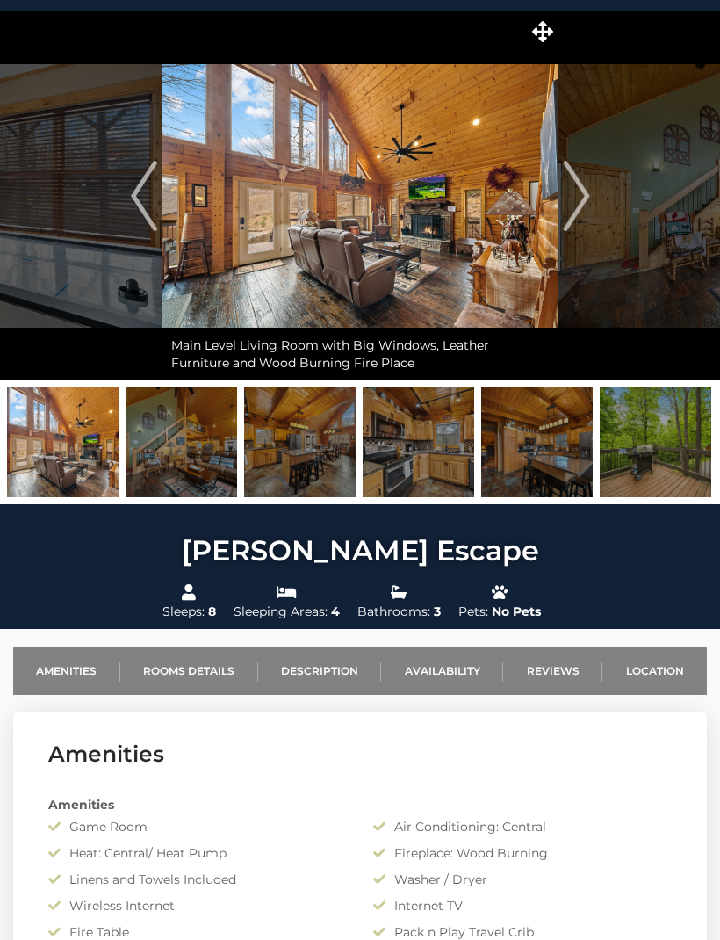
click at [585, 209] on img "Next" at bounding box center [576, 196] width 26 height 70
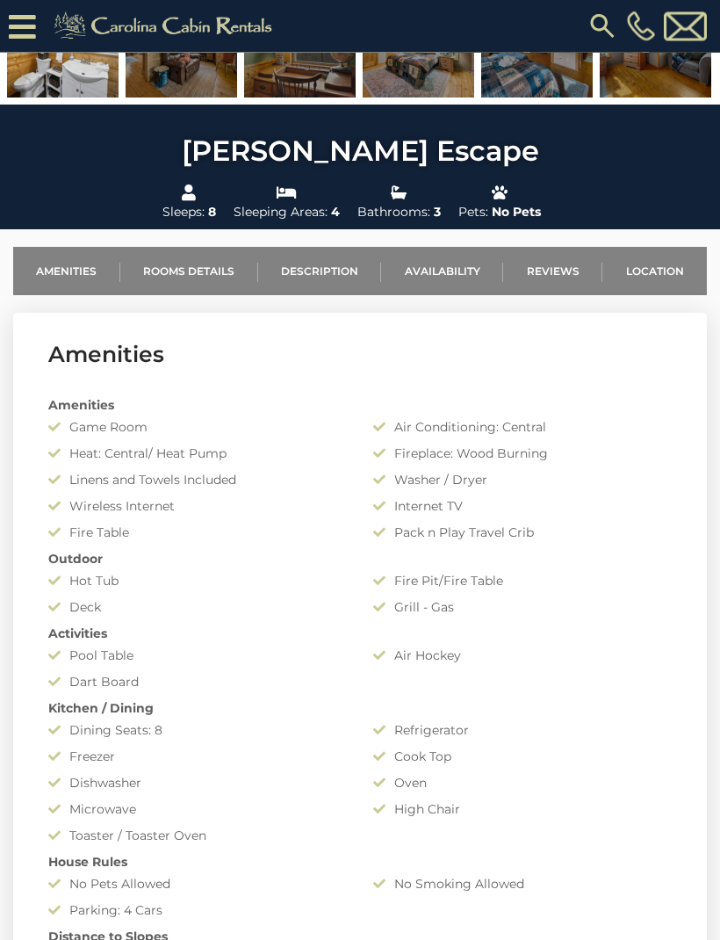
scroll to position [476, 0]
click at [652, 282] on link "Location" at bounding box center [655, 271] width 105 height 48
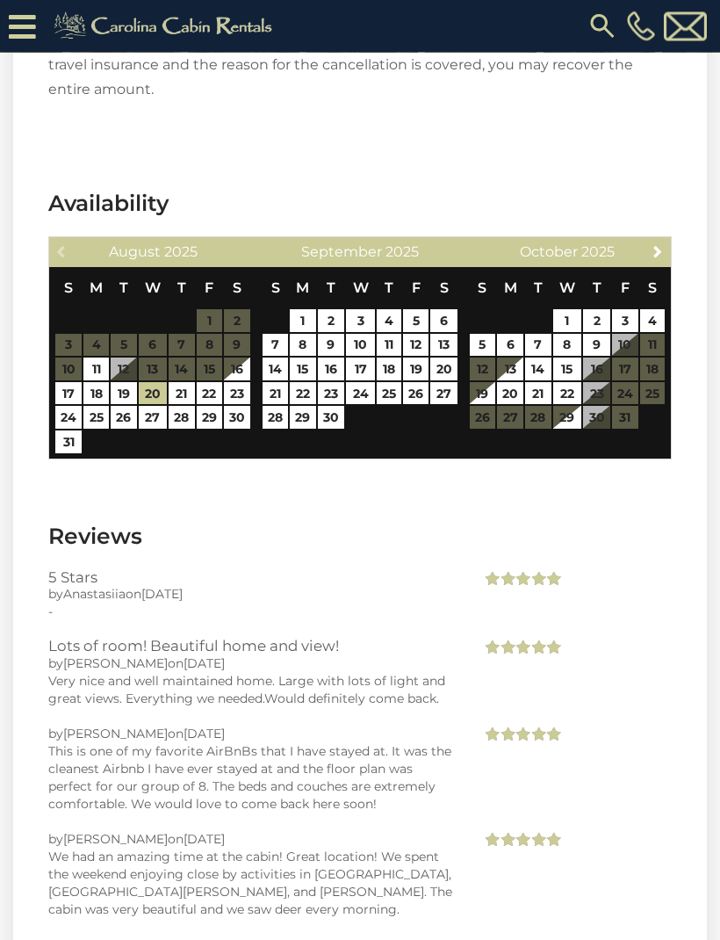
scroll to position [3445, 0]
